Goal: Answer question/provide support

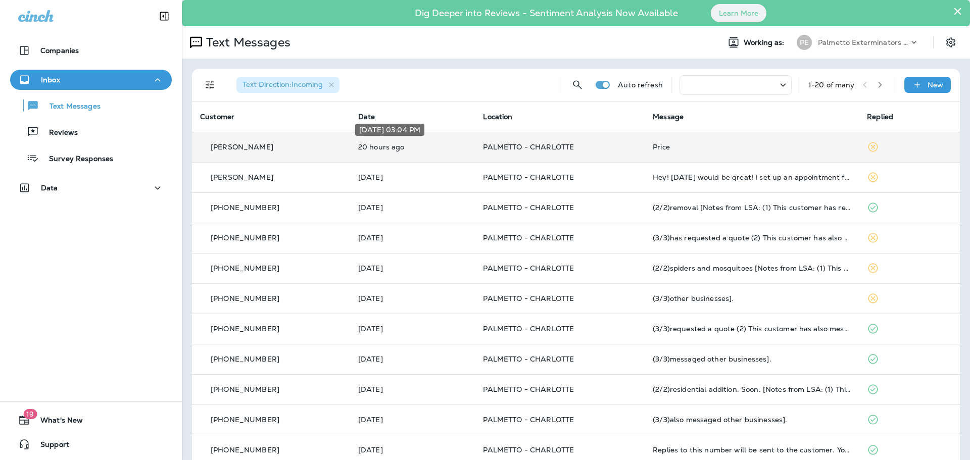
click at [380, 142] on div "[DATE] 03:04 PM" at bounding box center [389, 133] width 71 height 20
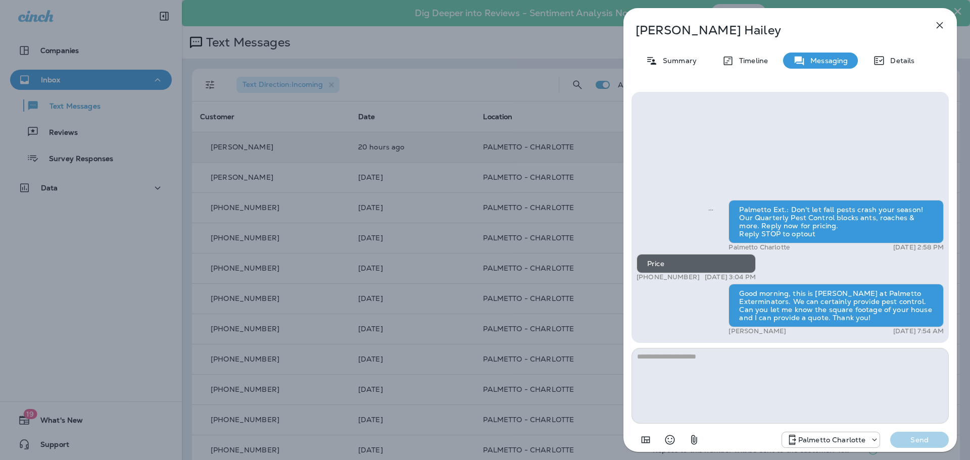
click at [943, 24] on icon "button" at bounding box center [939, 25] width 12 height 12
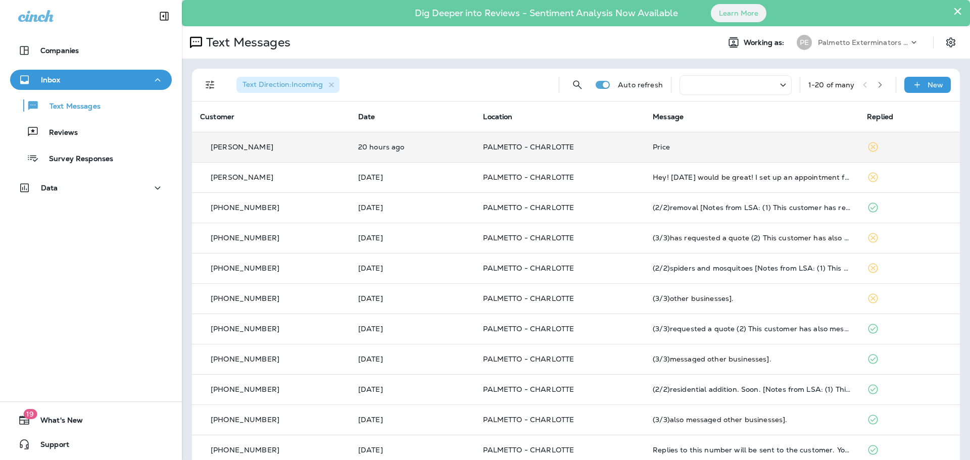
click at [221, 143] on p "[PERSON_NAME]" at bounding box center [242, 147] width 63 height 8
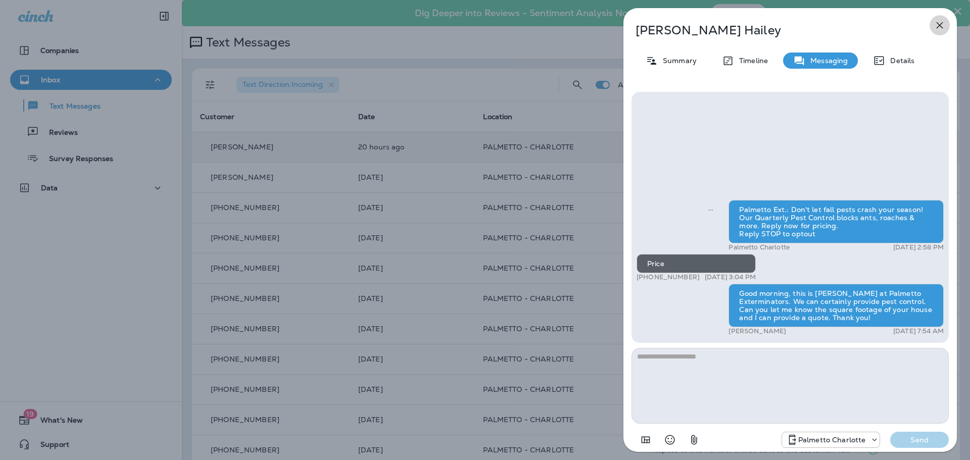
click at [941, 29] on icon "button" at bounding box center [939, 25] width 12 height 12
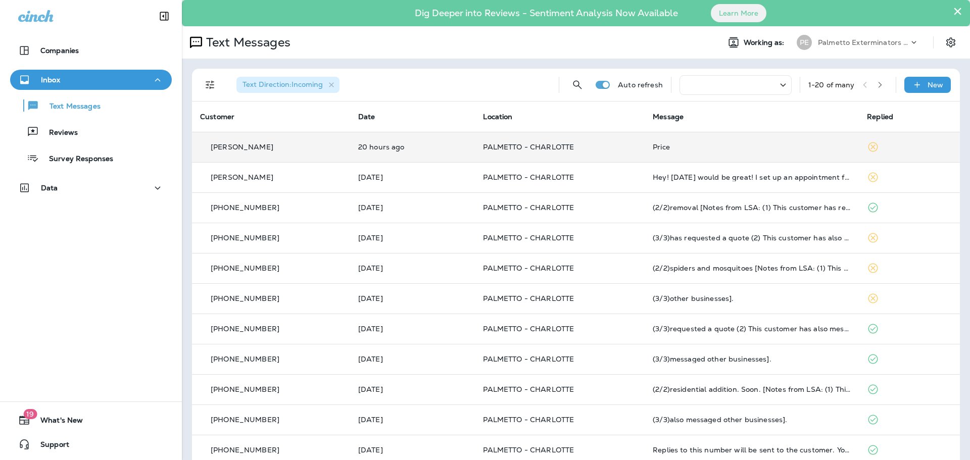
click at [240, 149] on p "[PERSON_NAME]" at bounding box center [242, 147] width 63 height 8
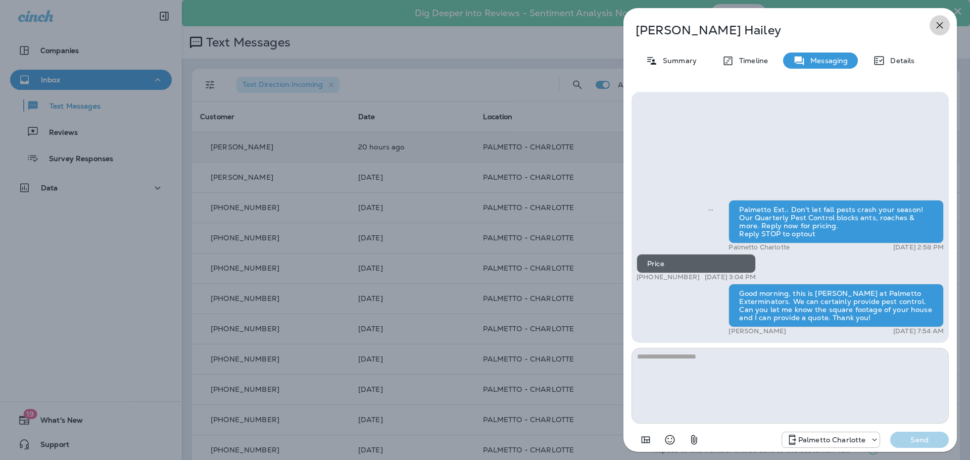
click at [943, 25] on icon "button" at bounding box center [939, 25] width 12 height 12
